Goal: Obtain resource: Obtain resource

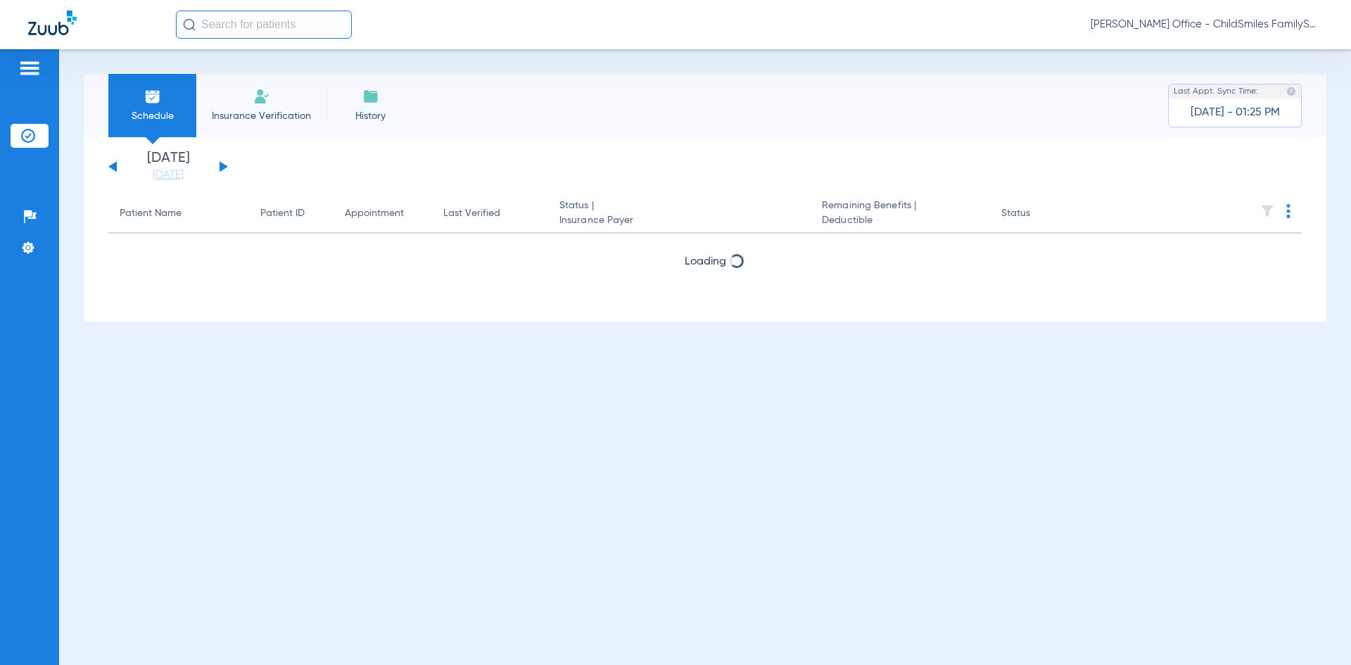
click at [246, 23] on input "text" at bounding box center [264, 25] width 176 height 28
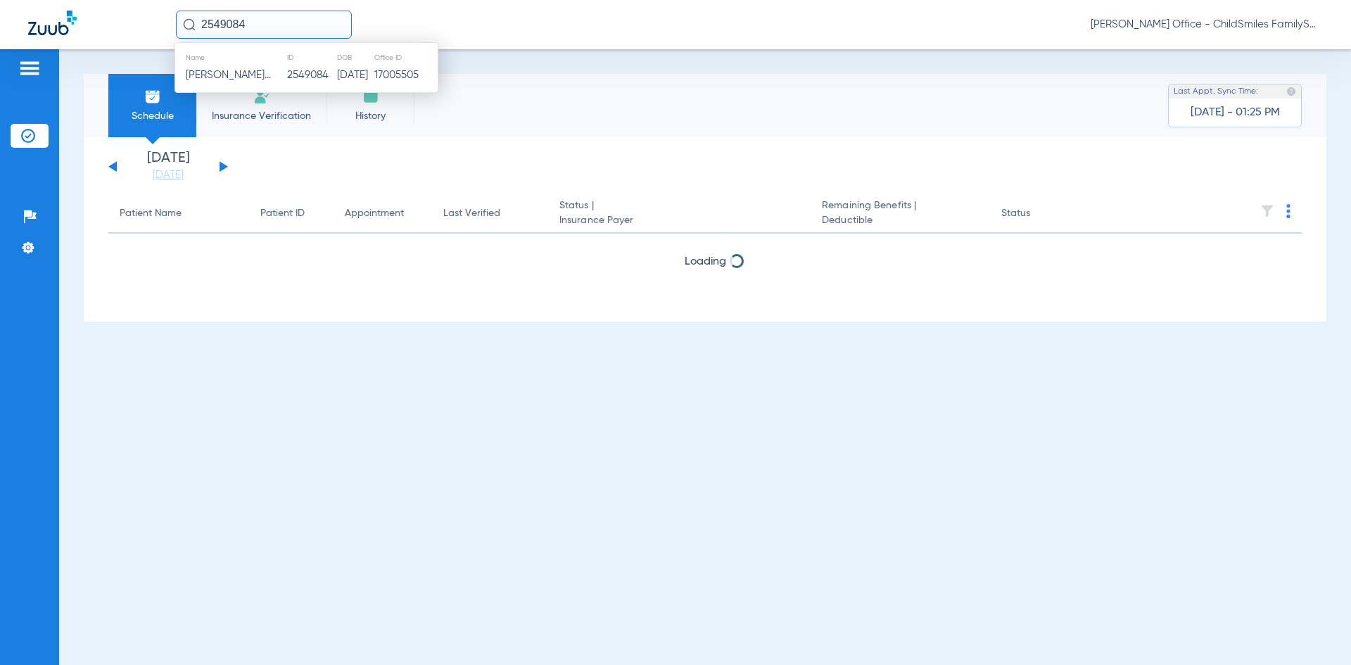
click at [249, 84] on td "[PERSON_NAME]..." at bounding box center [230, 75] width 111 height 20
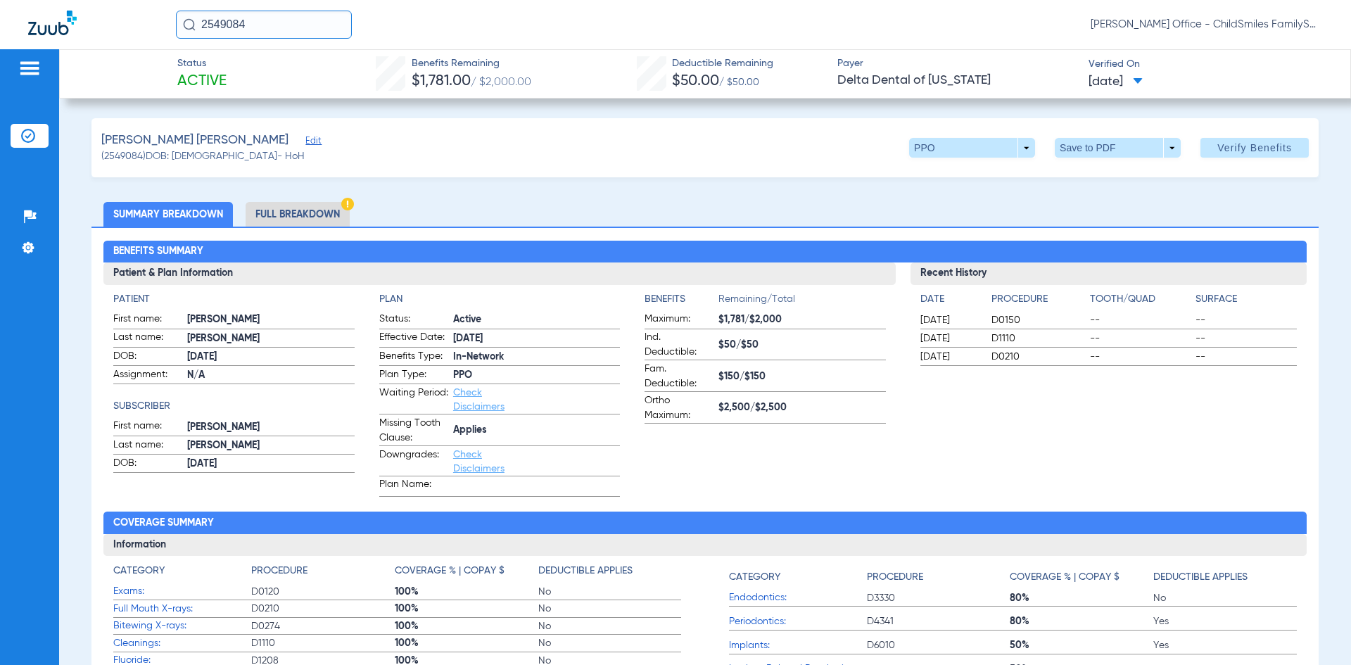
click at [311, 143] on span "Edit" at bounding box center [311, 142] width 13 height 13
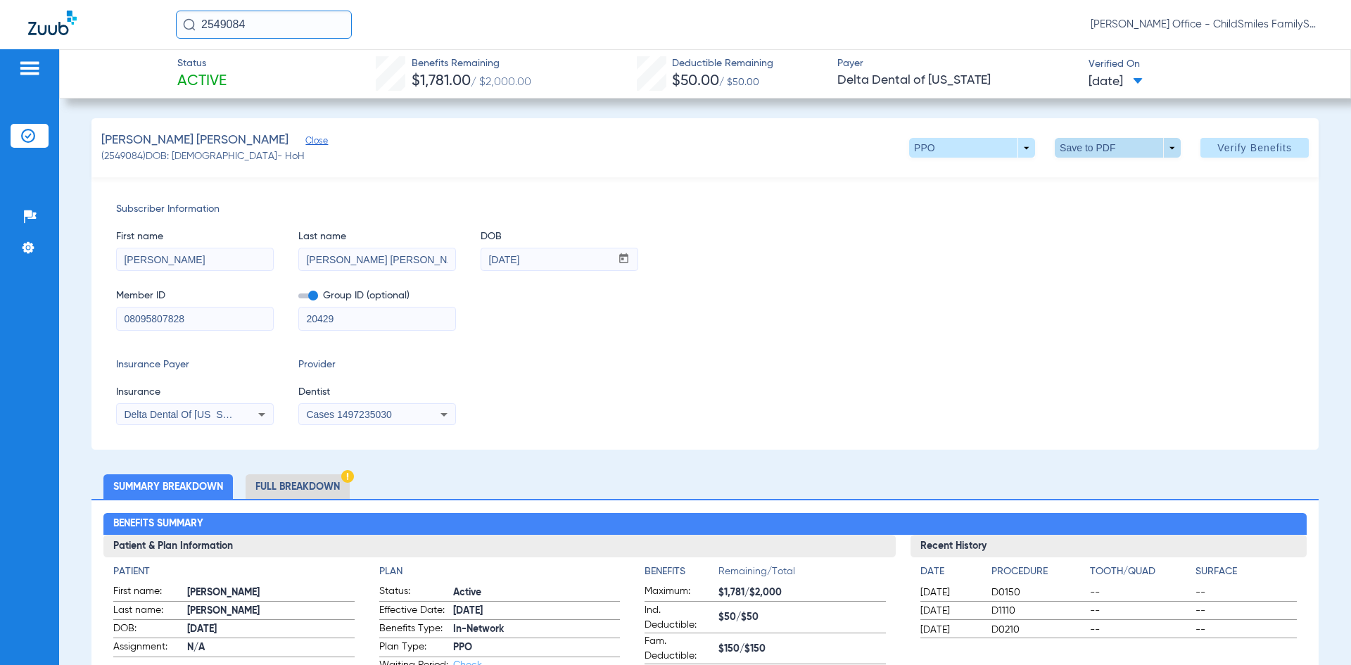
click at [1106, 149] on span at bounding box center [1118, 148] width 34 height 34
click at [1106, 171] on span "Save to PDF" at bounding box center [1112, 176] width 56 height 10
drag, startPoint x: 141, startPoint y: 26, endPoint x: 53, endPoint y: 3, distance: 91.0
click at [61, 6] on div "2549084 [PERSON_NAME] Office - ChildSmiles FamilySmiles - [PERSON_NAME] Dental …" at bounding box center [675, 24] width 1351 height 49
type input "900813"
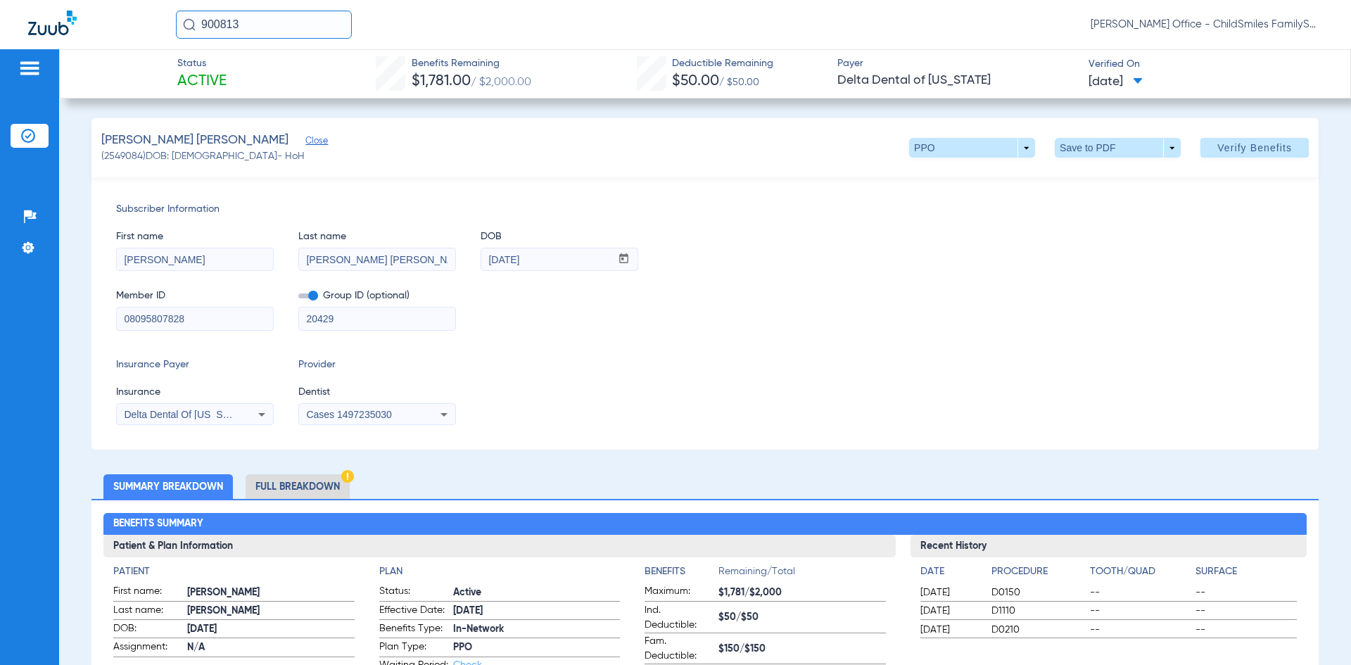
click at [267, 34] on input "900813" at bounding box center [264, 25] width 176 height 28
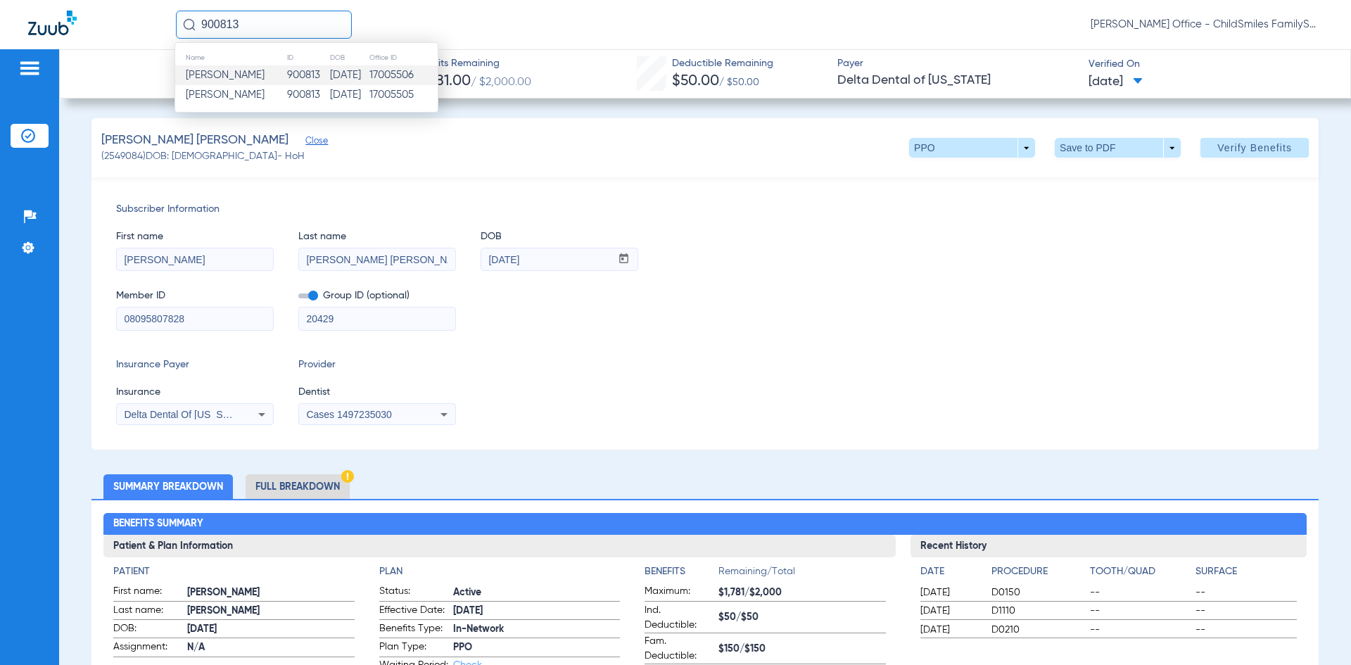
click at [253, 73] on span "[PERSON_NAME]" at bounding box center [225, 75] width 79 height 11
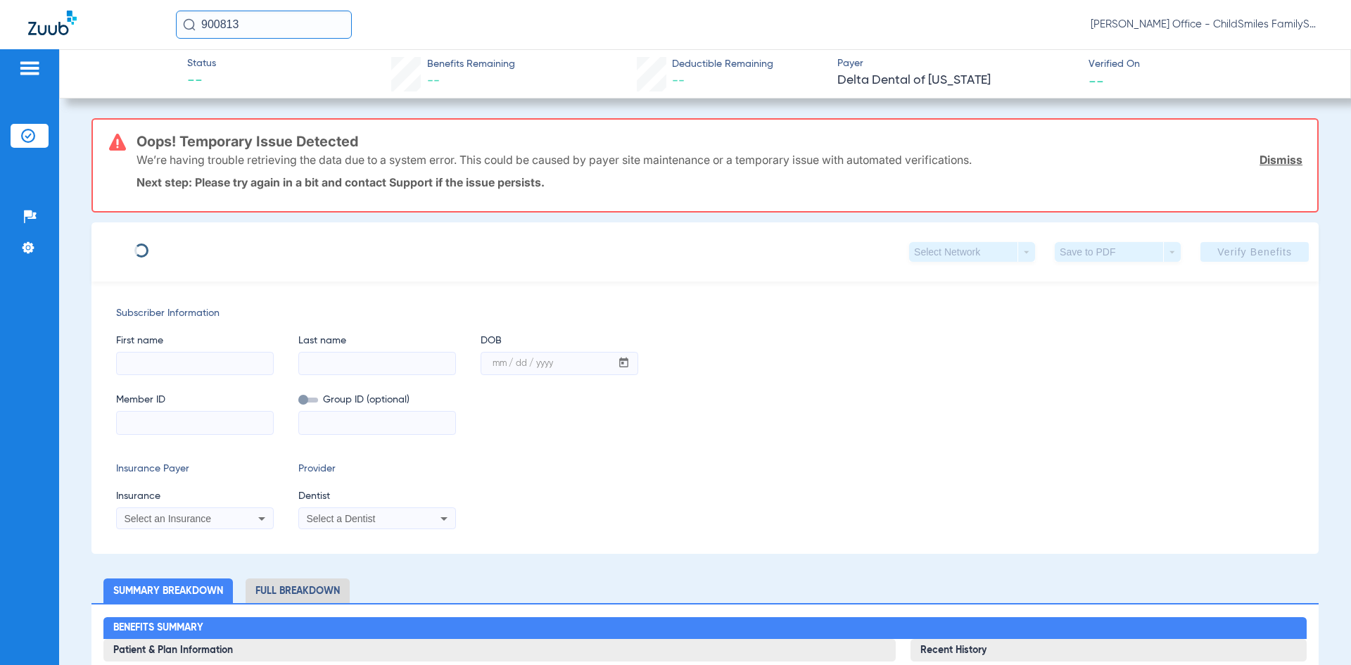
click at [261, 29] on input "900813" at bounding box center [264, 25] width 176 height 28
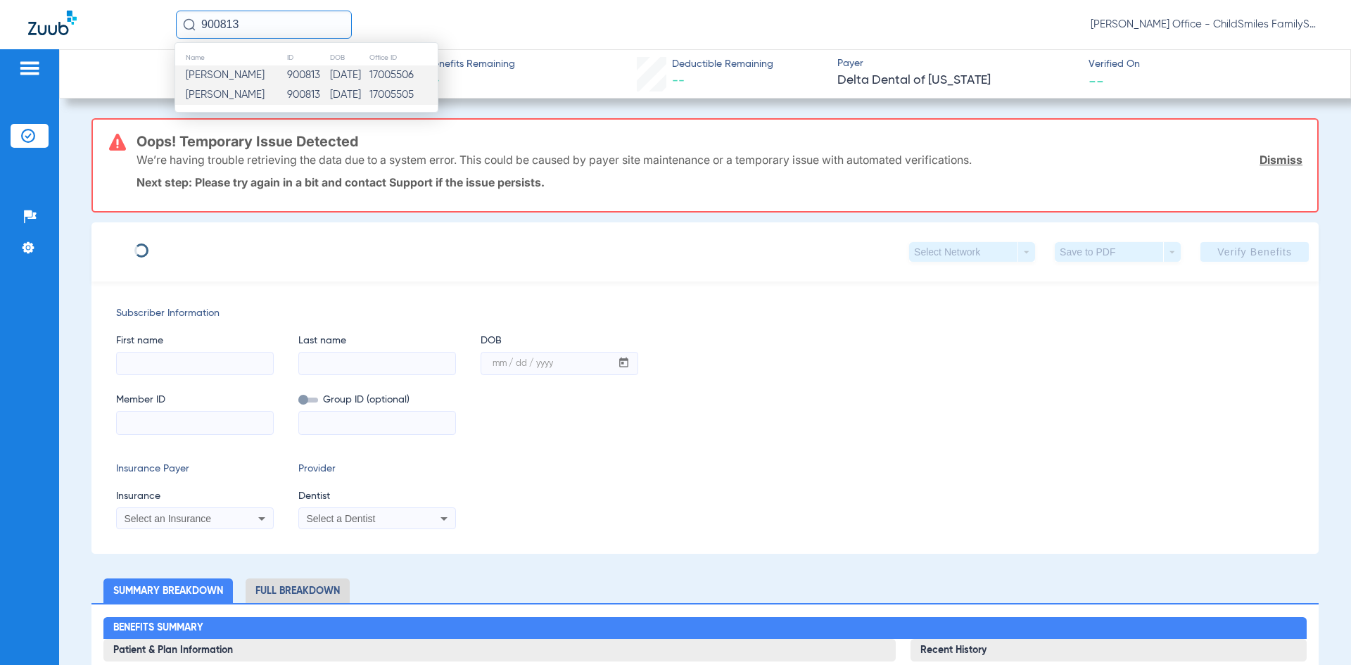
click at [286, 92] on td "900813" at bounding box center [307, 95] width 43 height 20
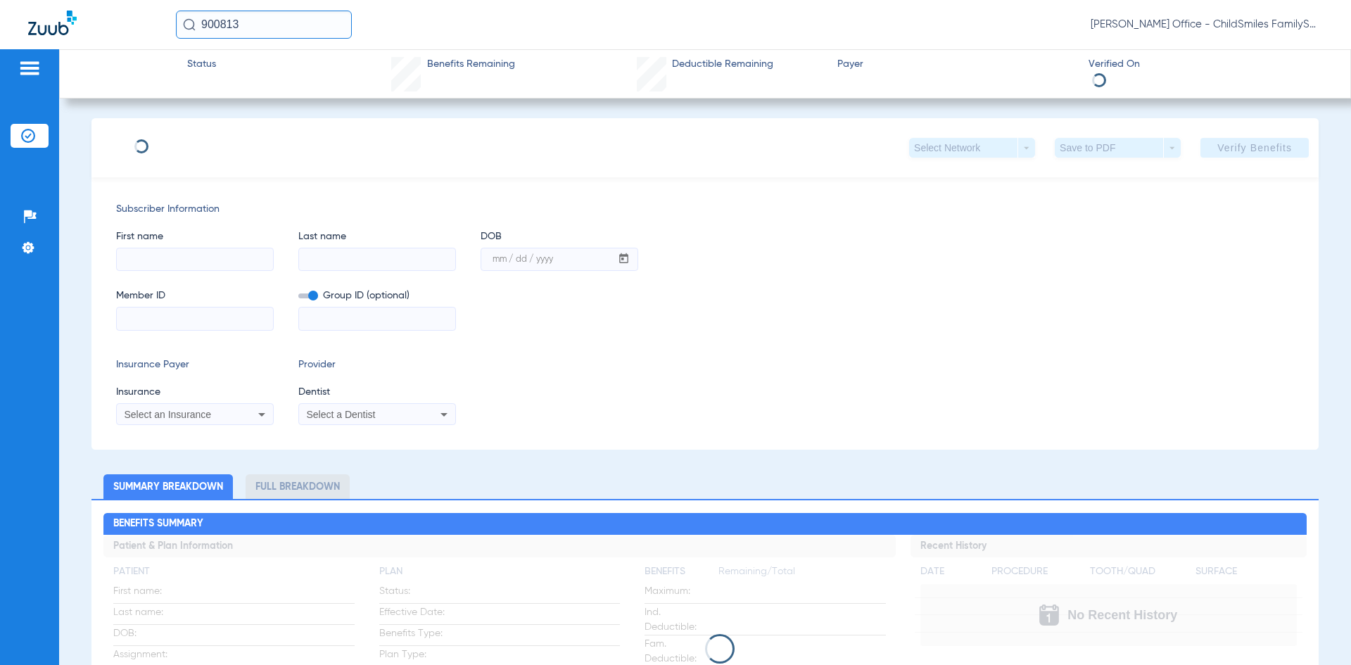
type input "[PERSON_NAME]"
type input "[DATE]"
type input "07703833391"
type input "001670001249700000"
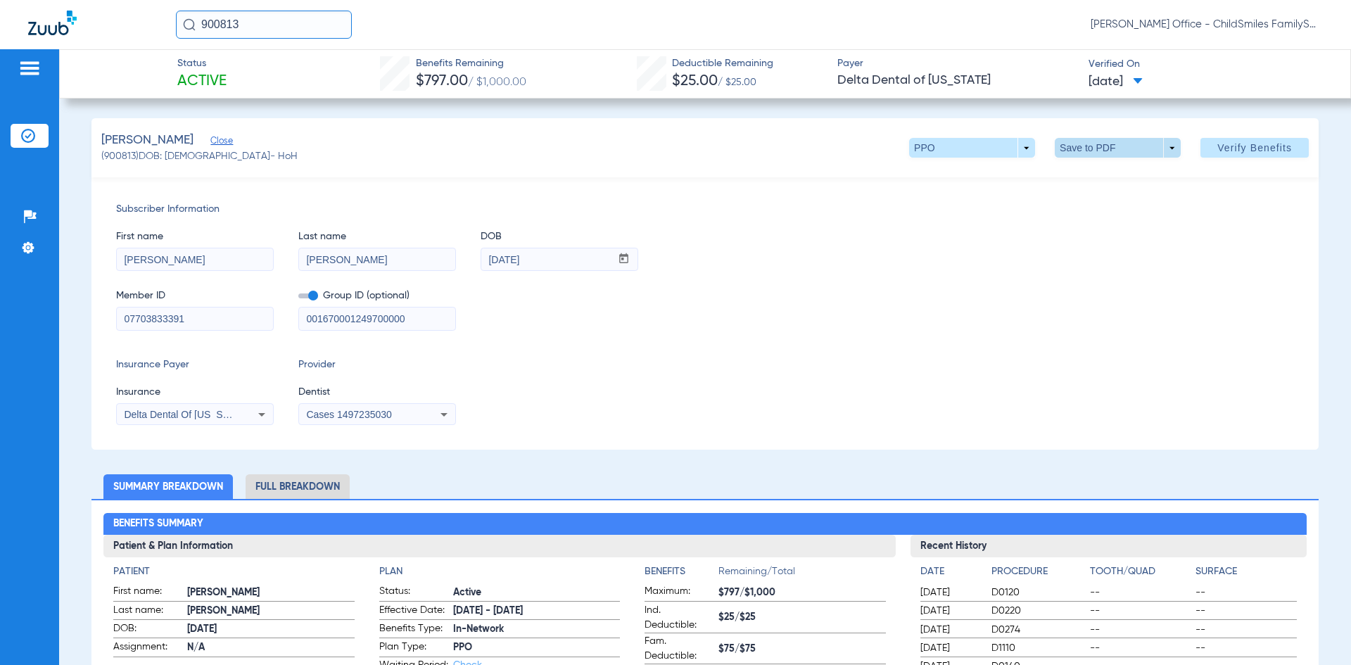
click at [1102, 153] on span at bounding box center [1118, 148] width 34 height 34
click at [1105, 177] on span "Save to PDF" at bounding box center [1112, 176] width 56 height 10
